Goal: Task Accomplishment & Management: Complete application form

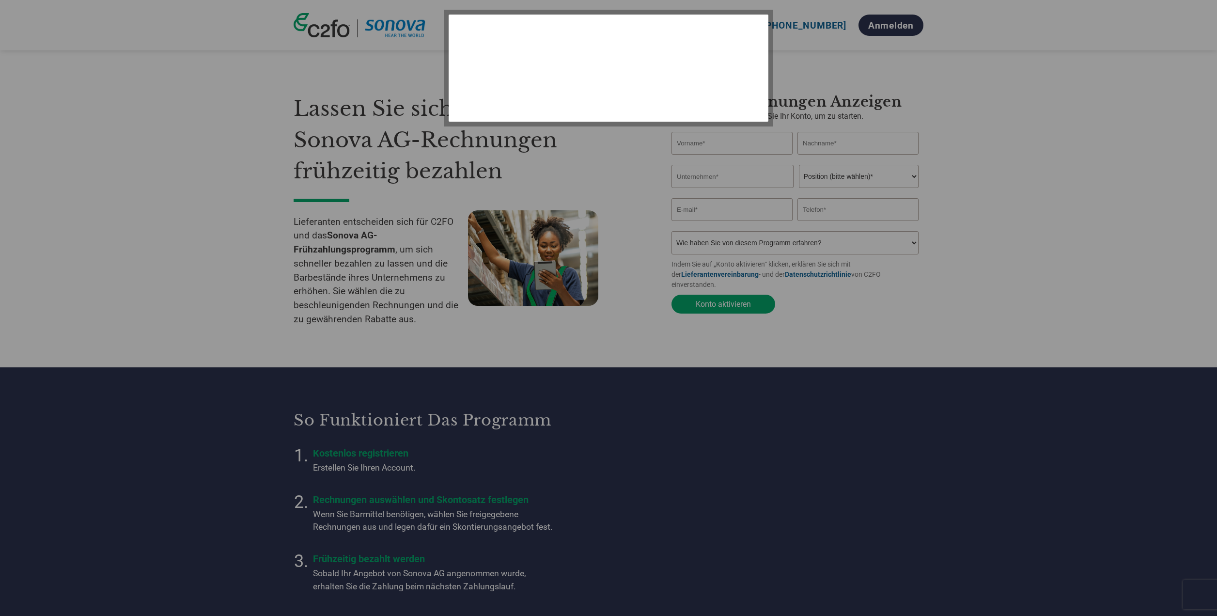
select select "de"
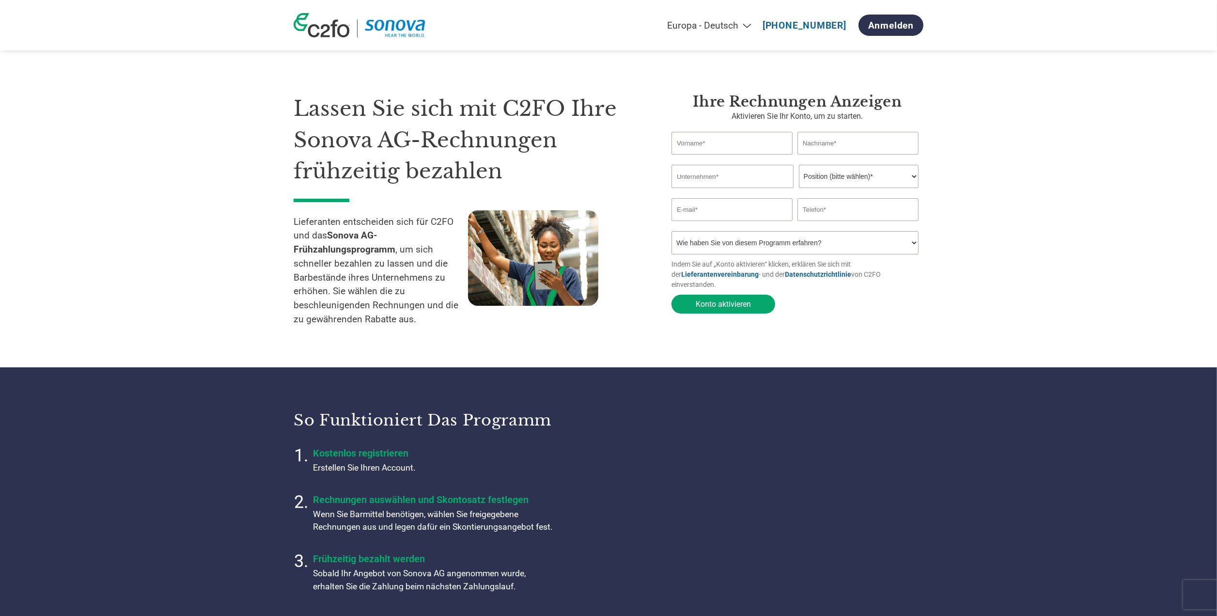
click at [844, 188] on form "Invalid first name or first name is too long Invalid last name or last name is …" at bounding box center [798, 225] width 252 height 187
click at [844, 185] on select "Position (bitte wählen)* Finanzvorstand Finanzkontrolleur Kreditmanager Finanzc…" at bounding box center [859, 176] width 120 height 23
select select "ACCOUNTING"
click at [799, 165] on select "Position (bitte wählen)* Finanzvorstand Finanzkontrolleur Kreditmanager Finanzc…" at bounding box center [859, 176] width 120 height 23
click at [765, 150] on input "text" at bounding box center [732, 143] width 121 height 23
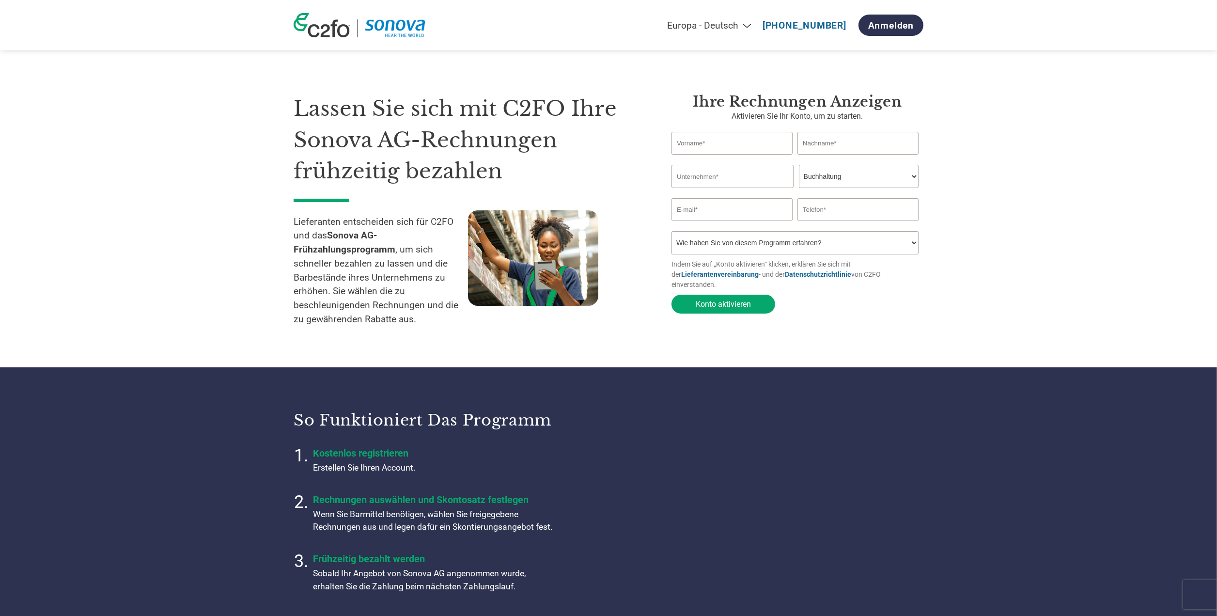
type input "Adelina"
type input "Mirschahreza"
type input "SAM Standards and More... GMBH"
type input "[EMAIL_ADDRESS][DOMAIN_NAME]"
type input "01733260152"
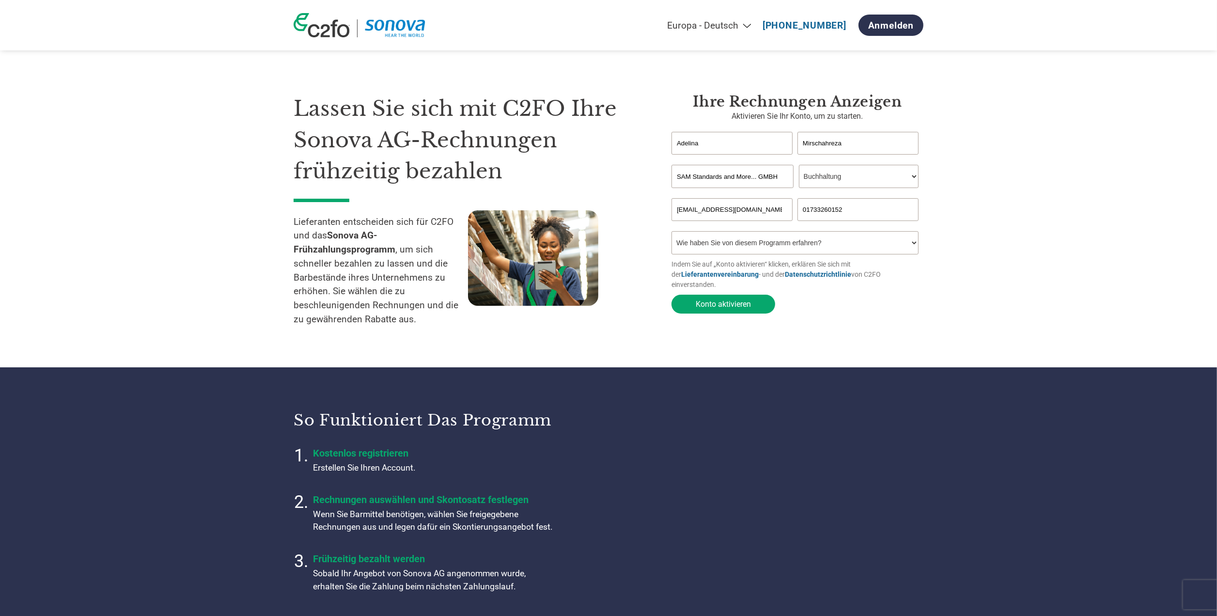
drag, startPoint x: 851, startPoint y: 214, endPoint x: 754, endPoint y: 210, distance: 97.5
click at [754, 210] on div "[EMAIL_ADDRESS][DOMAIN_NAME] 01733260152" at bounding box center [798, 209] width 252 height 23
click at [827, 213] on input "text" at bounding box center [858, 209] width 121 height 23
paste input "[PHONE_NUMBER]"
type input "[PHONE_NUMBER]"
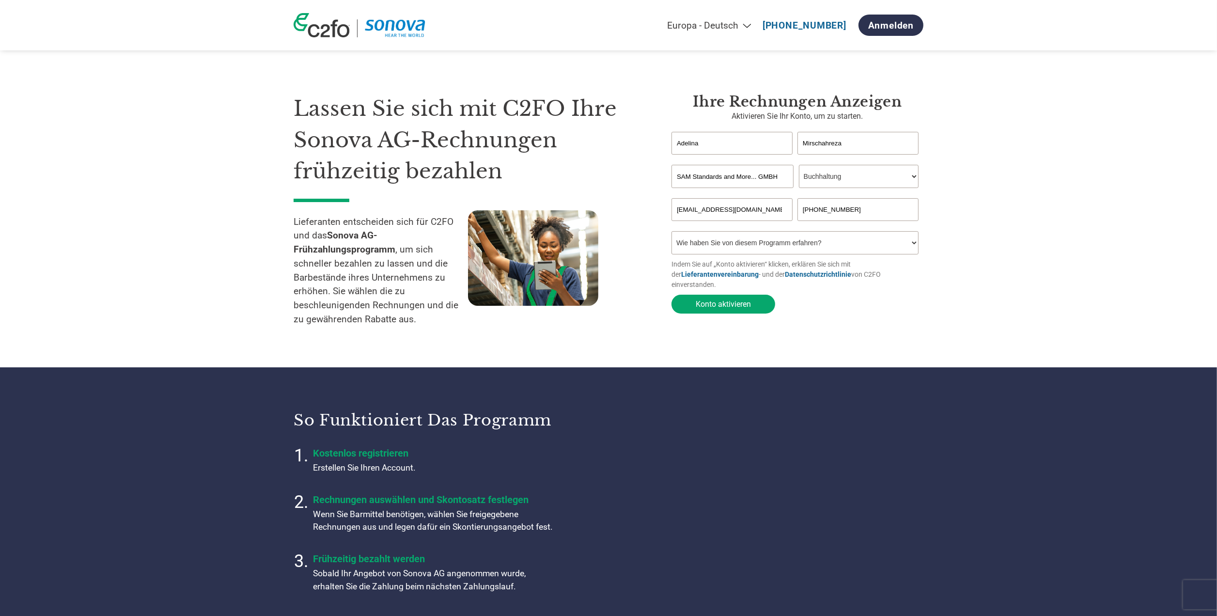
click at [829, 252] on select "Wie haben Sie von diesem Programm erfahren? Ich habe einen Brief erhalten E-Mai…" at bounding box center [795, 242] width 247 height 23
select select "Email"
click at [672, 233] on select "Wie haben Sie von diesem Programm erfahren? Ich habe einen Brief erhalten E-Mai…" at bounding box center [795, 242] width 247 height 23
click at [751, 295] on button "Konto aktivieren" at bounding box center [724, 304] width 104 height 19
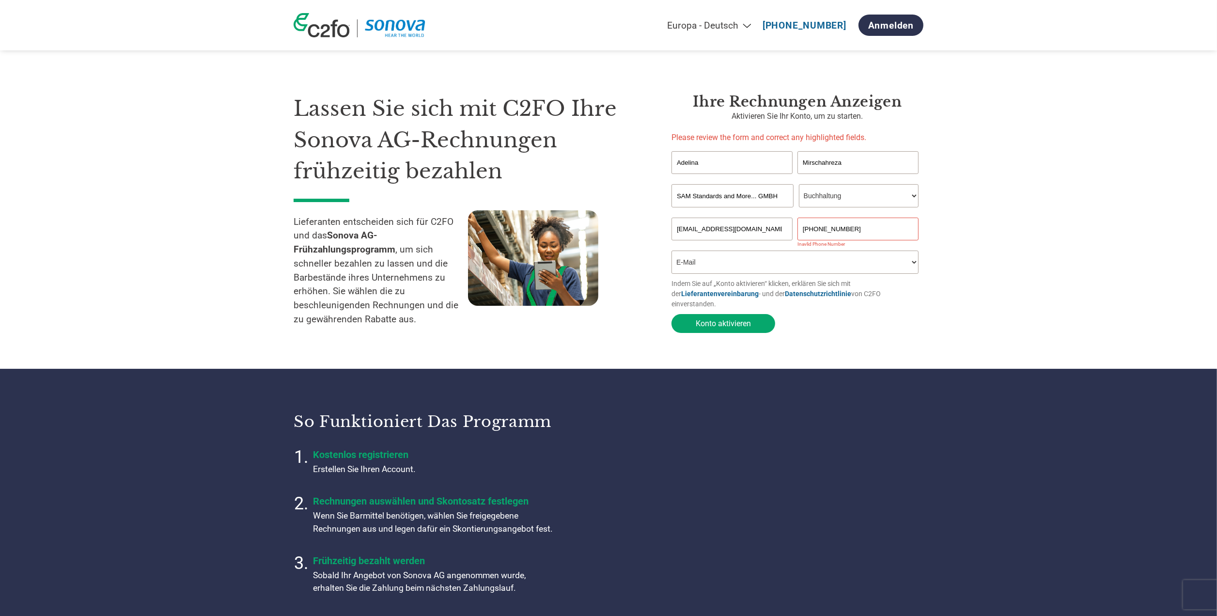
click at [816, 228] on input "[PHONE_NUMBER]" at bounding box center [858, 229] width 121 height 23
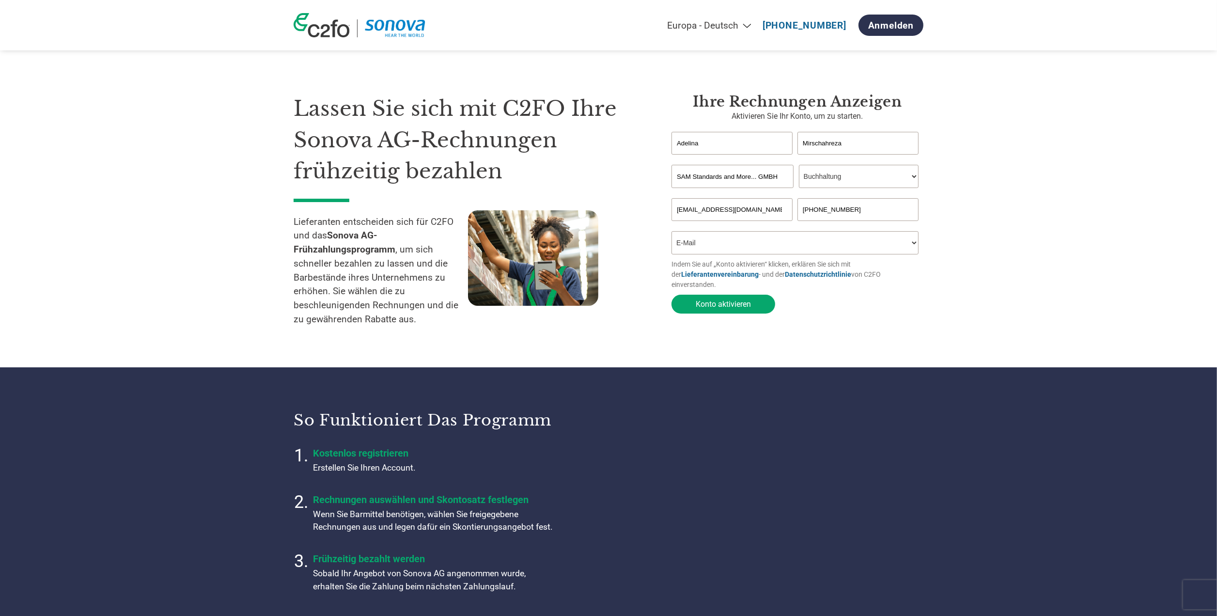
click at [825, 211] on input "[PHONE_NUMBER]" at bounding box center [858, 209] width 121 height 23
drag, startPoint x: 828, startPoint y: 210, endPoint x: 834, endPoint y: 218, distance: 9.7
click at [829, 210] on input "[PHONE_NUMBER]" at bounding box center [858, 209] width 121 height 23
click at [838, 209] on input "[PHONE_NUMBER]" at bounding box center [858, 209] width 121 height 23
type input "[PHONE_NUMBER]"
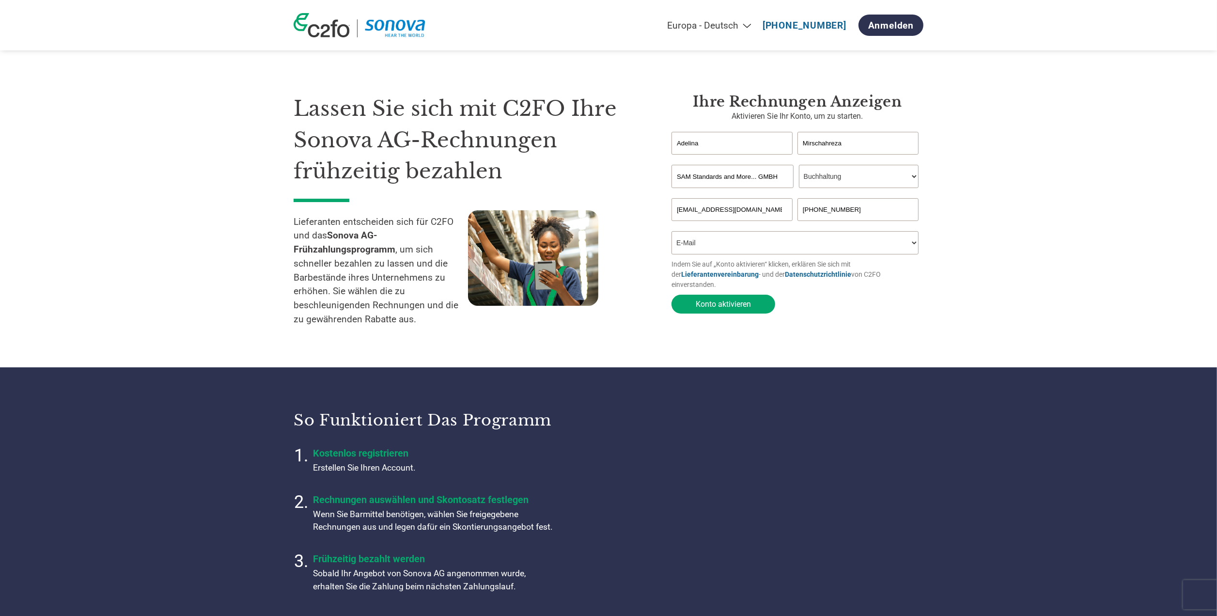
click at [816, 244] on select "Wie haben Sie von diesem Programm erfahren? Ich habe einen Brief erhalten E-Mai…" at bounding box center [795, 242] width 247 height 23
click at [672, 233] on select "Wie haben Sie von diesem Programm erfahren? Ich habe einen Brief erhalten E-Mai…" at bounding box center [795, 242] width 247 height 23
click at [734, 295] on button "Konto aktivieren" at bounding box center [724, 304] width 104 height 19
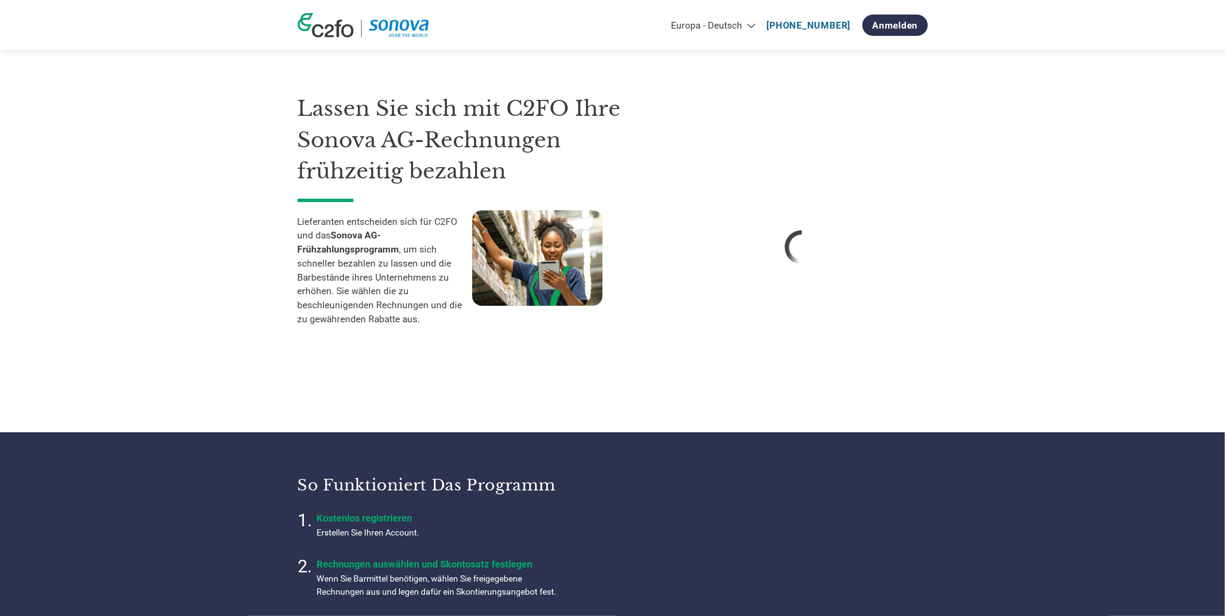
select select "de"
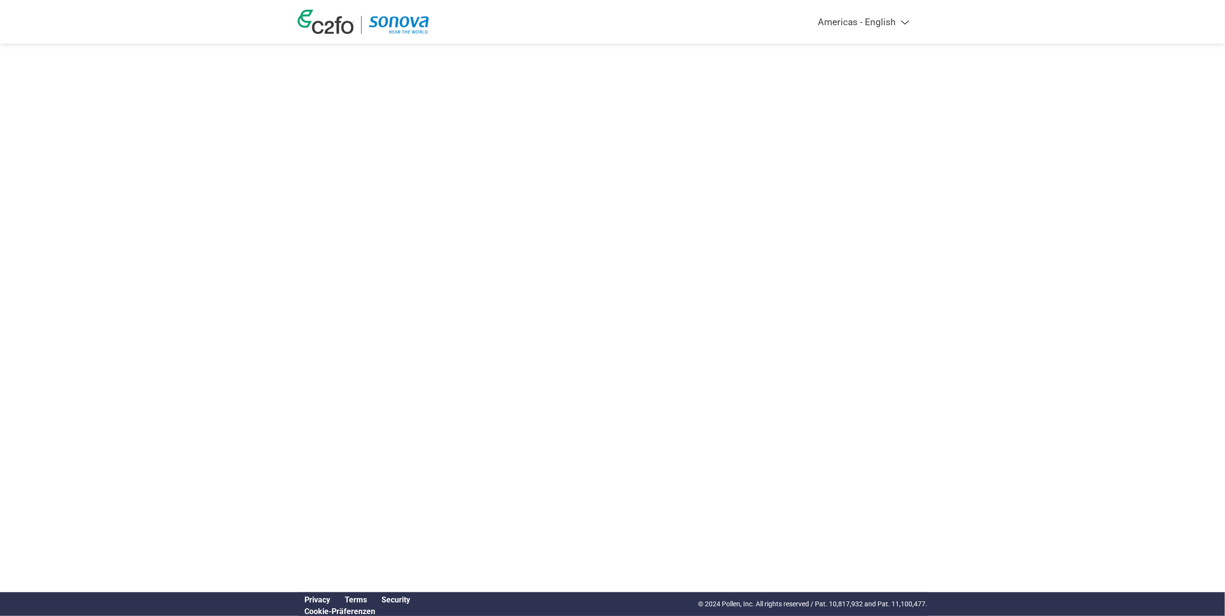
select select "de"
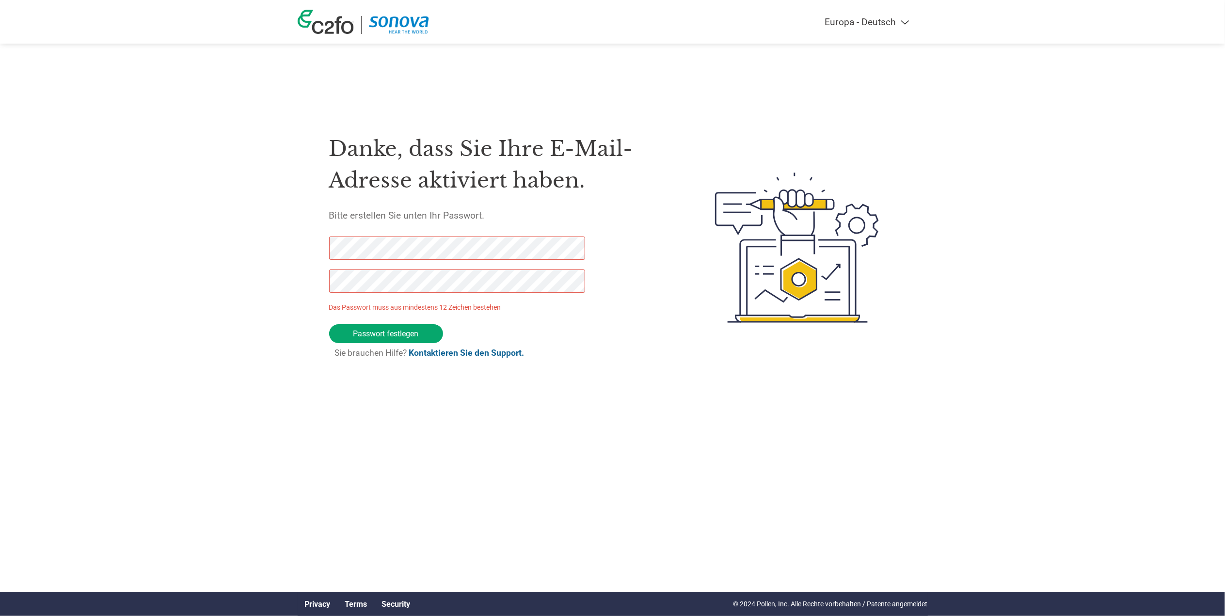
click at [327, 245] on div "Danke, dass Sie Ihre E-Mail-Adresse aktiviert haben. Bitte erstellen Sie unten …" at bounding box center [613, 247] width 630 height 257
click at [294, 245] on div "Americas - English Américas - Español Américas - Português Amériques - Français…" at bounding box center [612, 209] width 1225 height 418
click at [320, 250] on div "Danke, dass Sie Ihre E-Mail-Adresse aktiviert haben. Bitte erstellen Sie unten …" at bounding box center [613, 247] width 630 height 257
click at [324, 282] on div "Danke, dass Sie Ihre E-Mail-Adresse aktiviert haben. Bitte erstellen Sie unten …" at bounding box center [613, 247] width 630 height 257
click at [394, 327] on input "Passwort festlegen" at bounding box center [386, 333] width 114 height 19
